Goal: Transaction & Acquisition: Subscribe to service/newsletter

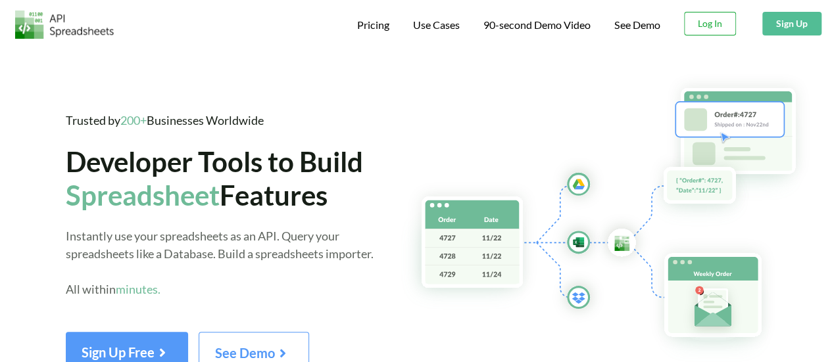
click at [700, 24] on button "Log In" at bounding box center [710, 24] width 52 height 24
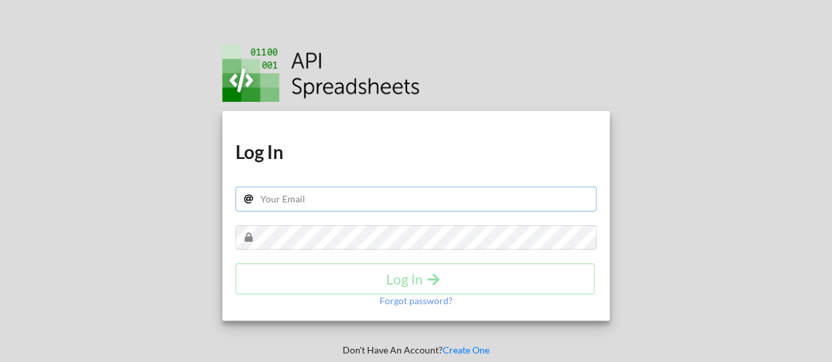
click at [312, 197] on input "text" at bounding box center [416, 199] width 362 height 25
click at [330, 195] on input "text" at bounding box center [416, 199] width 362 height 25
type input "r"
click at [306, 199] on input "text" at bounding box center [416, 199] width 362 height 25
type input "marketing@zygal.io"
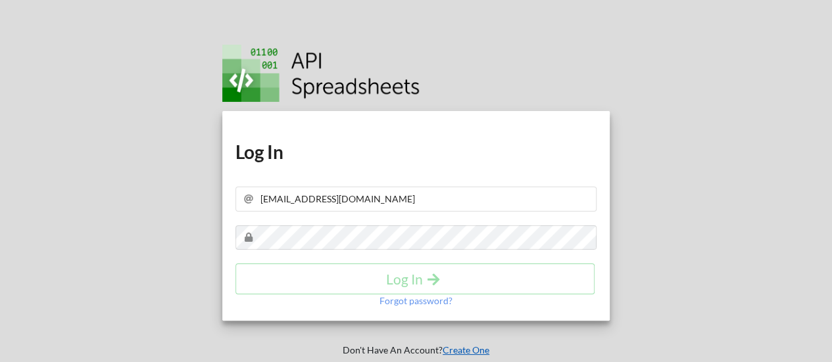
click at [465, 345] on link "Create One" at bounding box center [466, 350] width 47 height 11
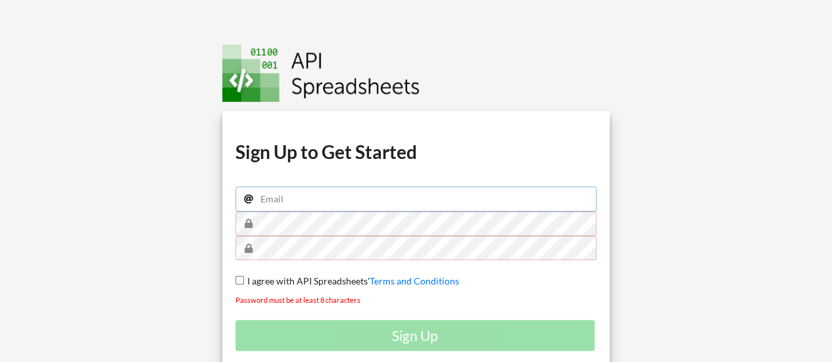
click at [276, 193] on input "email" at bounding box center [416, 199] width 362 height 25
type input "marketing@zygal.io"
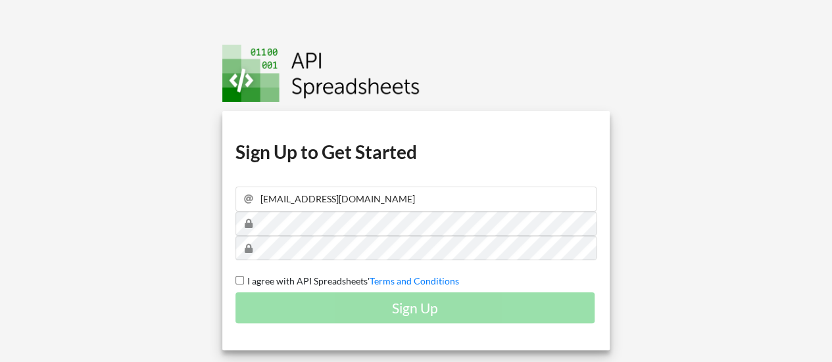
click at [404, 307] on div "Sign Up" at bounding box center [416, 308] width 362 height 31
click at [241, 279] on input "I agree with API Spreadsheets' Terms and Conditions" at bounding box center [239, 280] width 9 height 9
checkbox input "true"
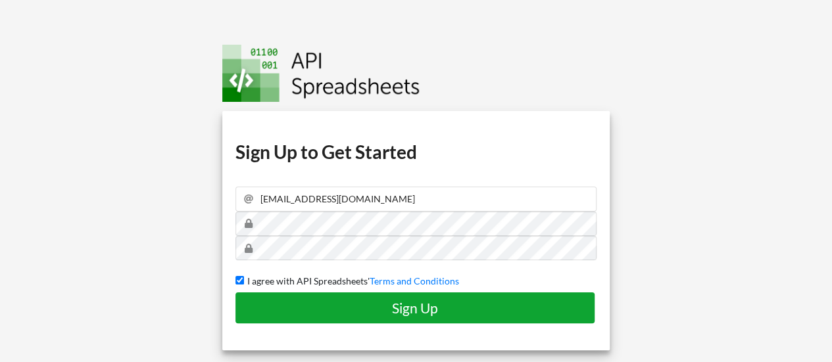
click at [371, 303] on h4 "Sign Up" at bounding box center [414, 308] width 331 height 16
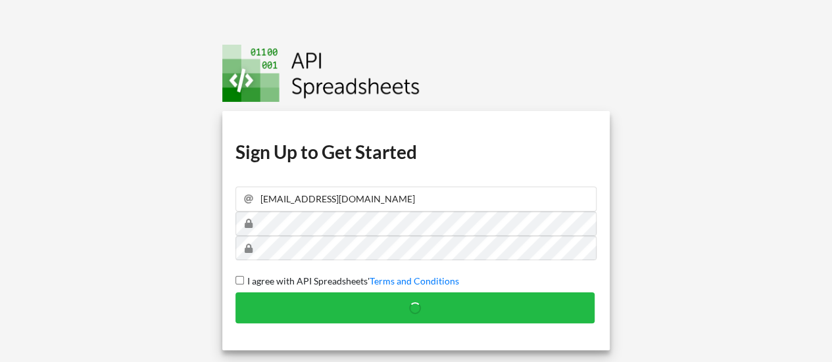
checkbox input "false"
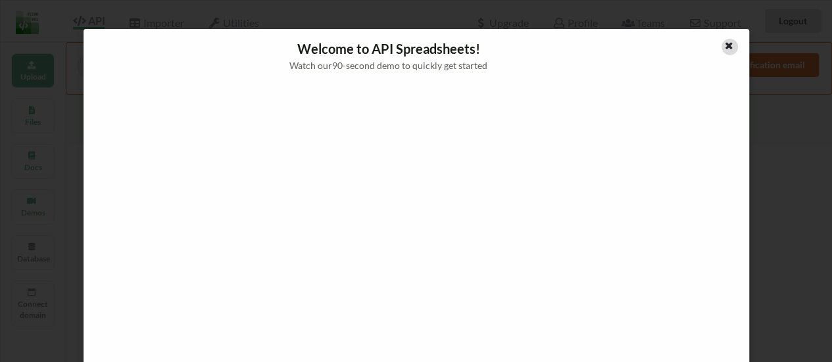
click at [724, 43] on icon at bounding box center [728, 43] width 11 height 9
